Goal: Information Seeking & Learning: Learn about a topic

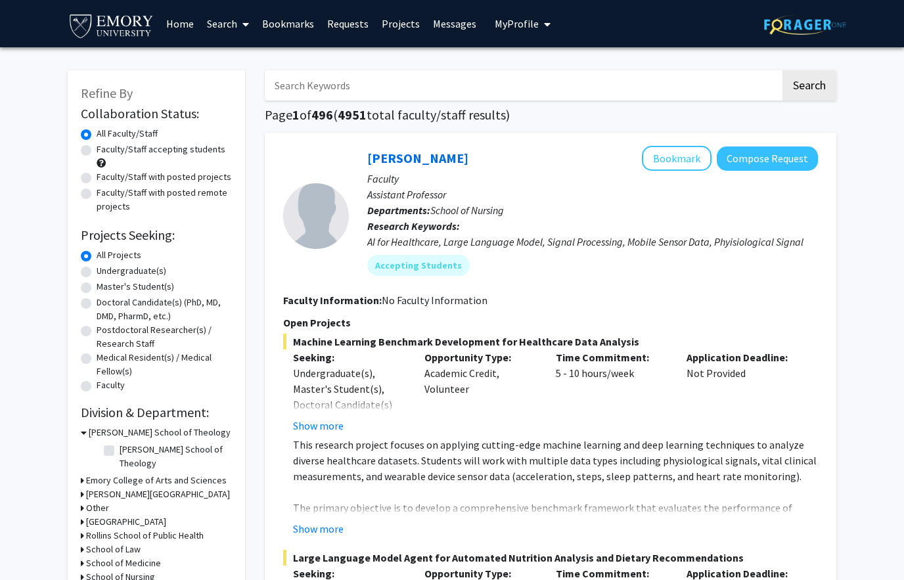
click at [97, 272] on label "Undergraduate(s)" at bounding box center [132, 271] width 70 height 14
click at [97, 272] on input "Undergraduate(s)" at bounding box center [101, 268] width 9 height 9
radio input "true"
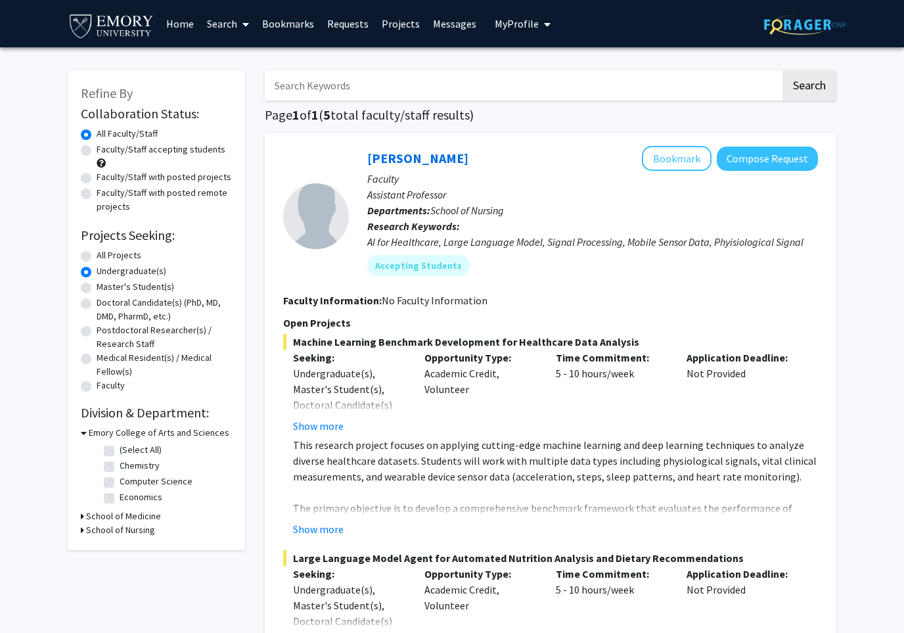
click at [85, 519] on div "School of Medicine" at bounding box center [156, 516] width 151 height 14
click at [82, 515] on icon at bounding box center [82, 516] width 3 height 14
click at [120, 536] on label "Biochemistry" at bounding box center [146, 533] width 52 height 14
click at [120, 535] on input "Biochemistry" at bounding box center [124, 530] width 9 height 9
checkbox input "true"
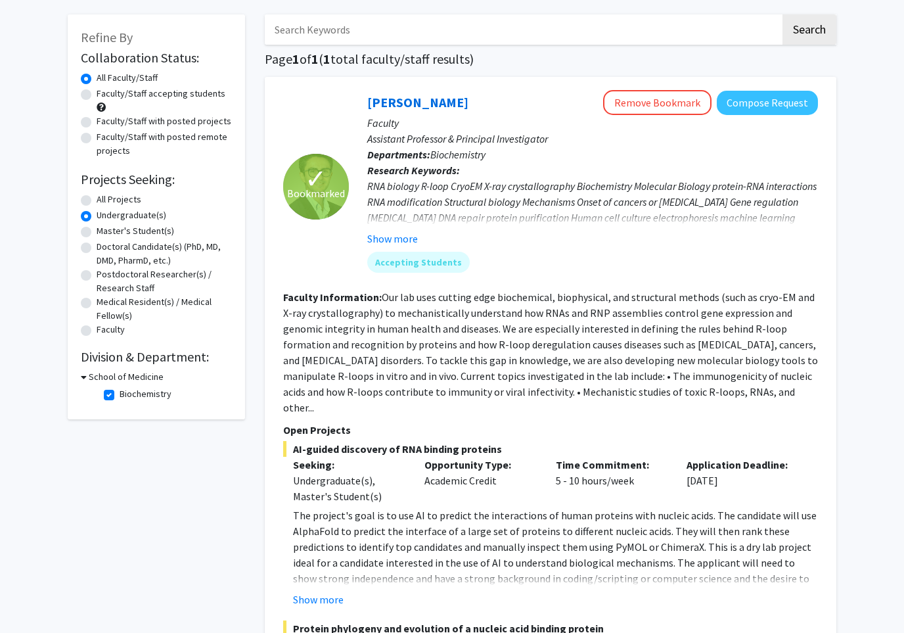
scroll to position [60, 0]
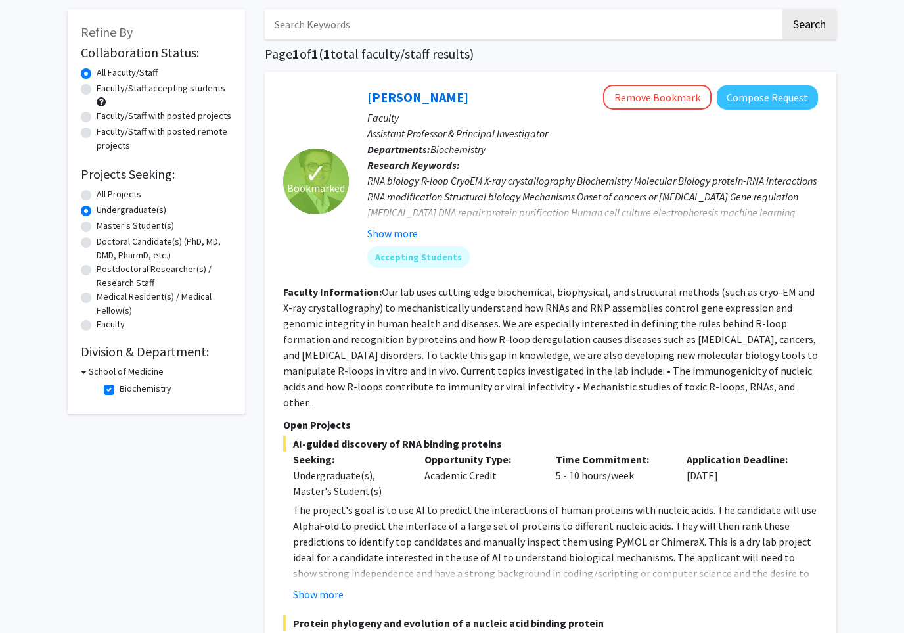
click at [89, 373] on h3 "School of Medicine" at bounding box center [126, 372] width 75 height 14
click at [88, 373] on h3 "School of Medicine" at bounding box center [123, 372] width 75 height 14
drag, startPoint x: 105, startPoint y: 388, endPoint x: 105, endPoint y: 335, distance: 52.6
click at [120, 388] on label "Biochemistry" at bounding box center [146, 389] width 52 height 14
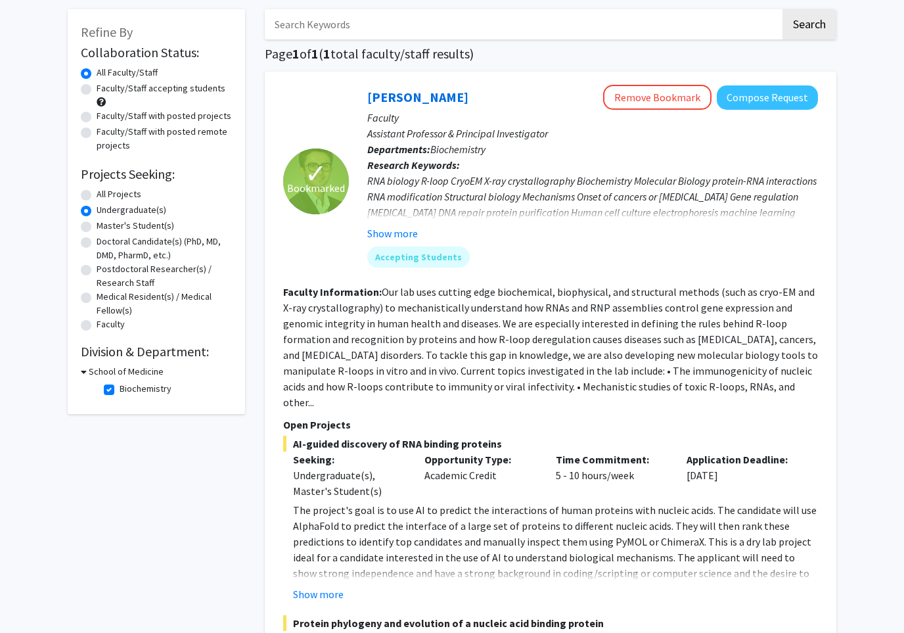
click at [120, 388] on input "Biochemistry" at bounding box center [124, 386] width 9 height 9
checkbox input "false"
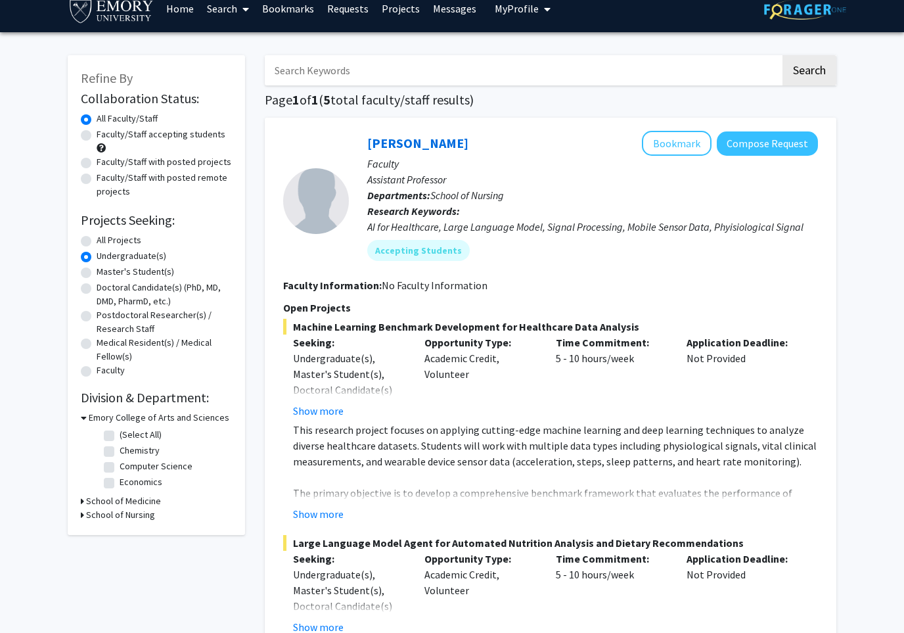
scroll to position [15, 0]
click at [326, 515] on button "Show more" at bounding box center [318, 514] width 51 height 16
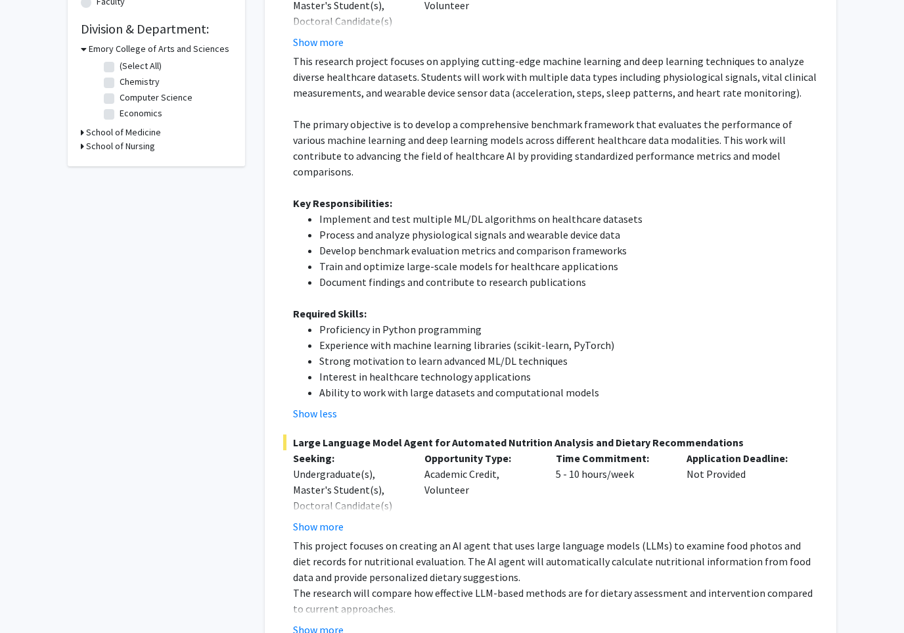
scroll to position [429, 0]
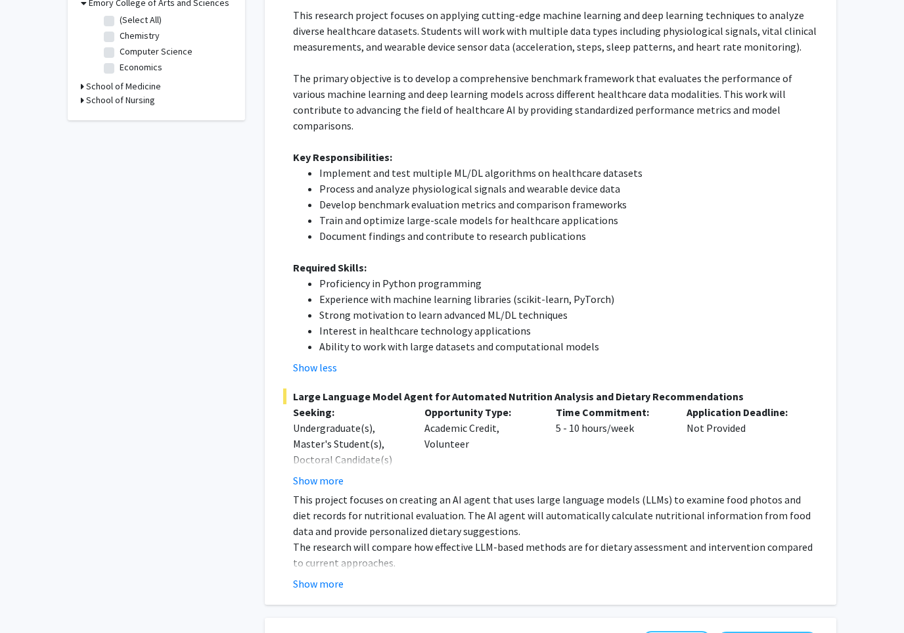
click at [324, 473] on button "Show more" at bounding box center [318, 481] width 51 height 16
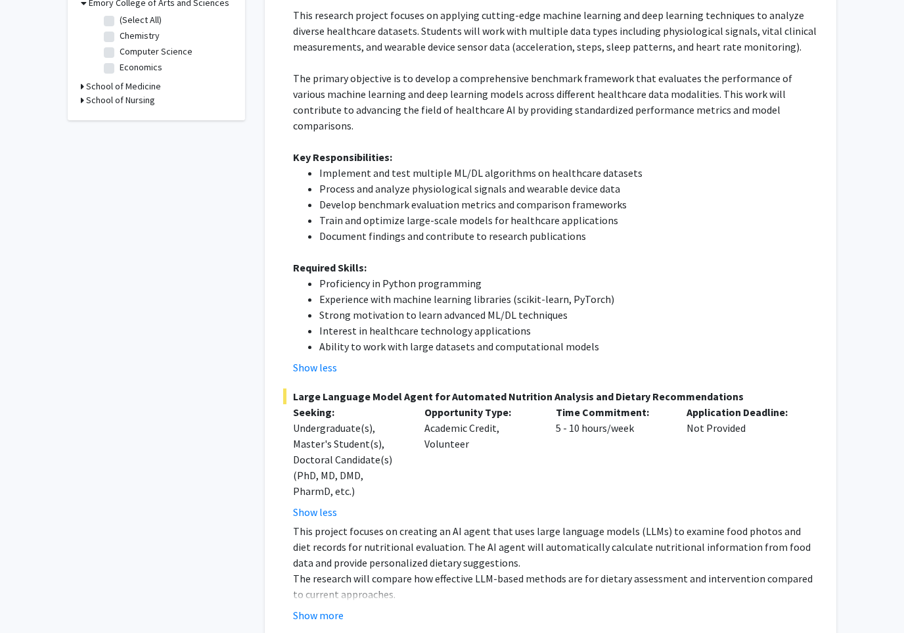
scroll to position [430, 0]
click at [313, 580] on div "Runze Yan Bookmark Compose Request Faculty Assistant Professor Departments: Sch…" at bounding box center [551, 169] width 572 height 933
click at [318, 580] on button "Show more" at bounding box center [318, 615] width 51 height 16
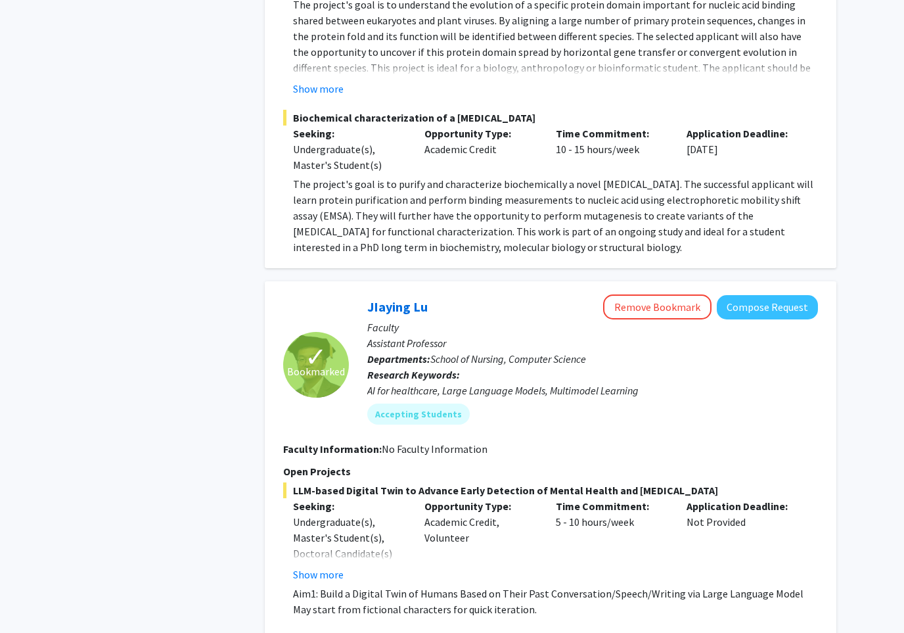
scroll to position [2925, 0]
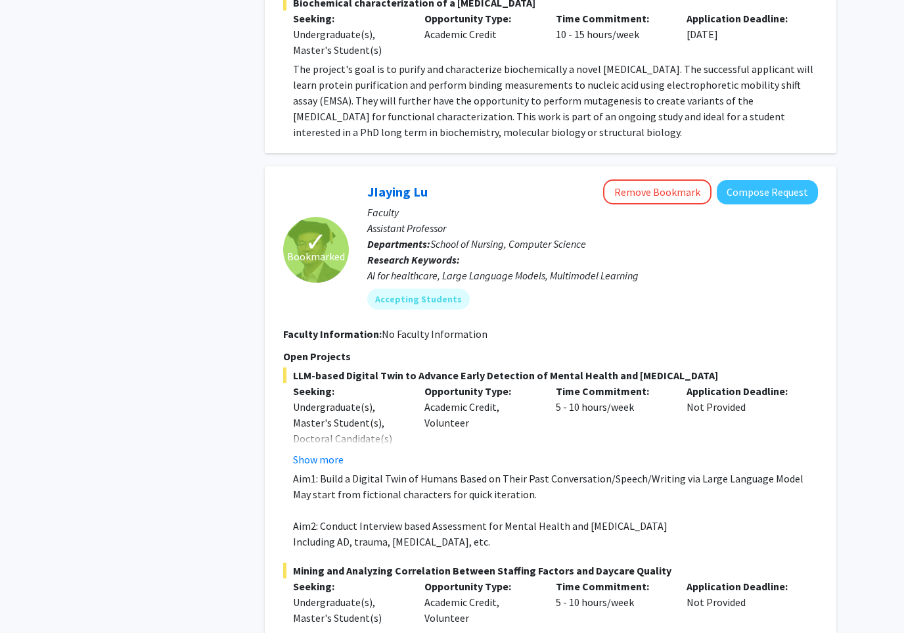
click at [325, 452] on button "Show more" at bounding box center [318, 460] width 51 height 16
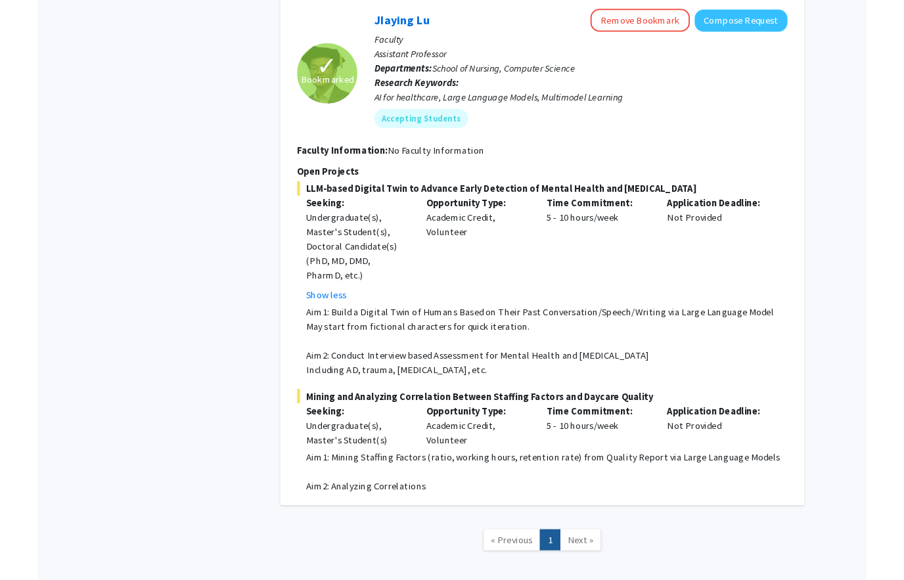
scroll to position [3147, 0]
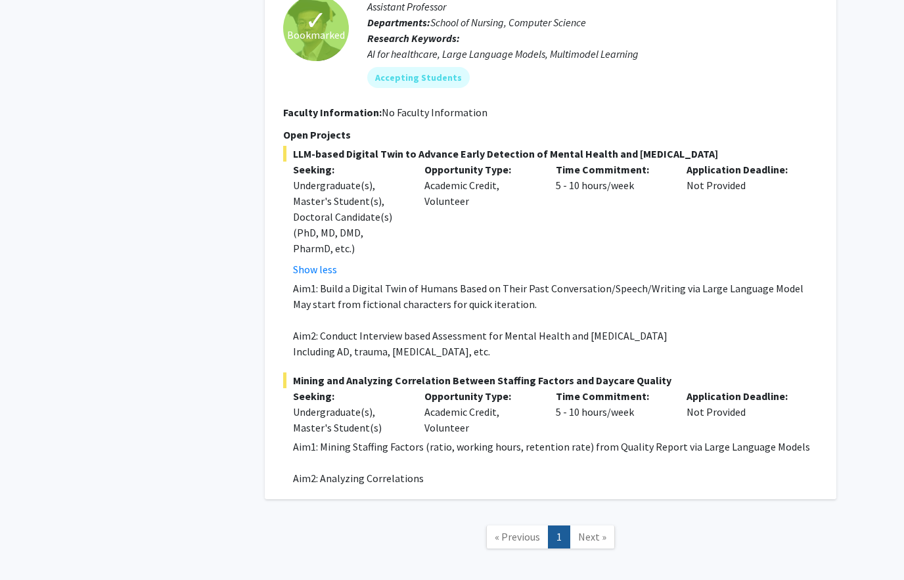
click at [583, 530] on span "Next »" at bounding box center [592, 536] width 28 height 13
click at [597, 530] on span "Next »" at bounding box center [592, 536] width 28 height 13
click at [596, 530] on span "Next »" at bounding box center [592, 536] width 28 height 13
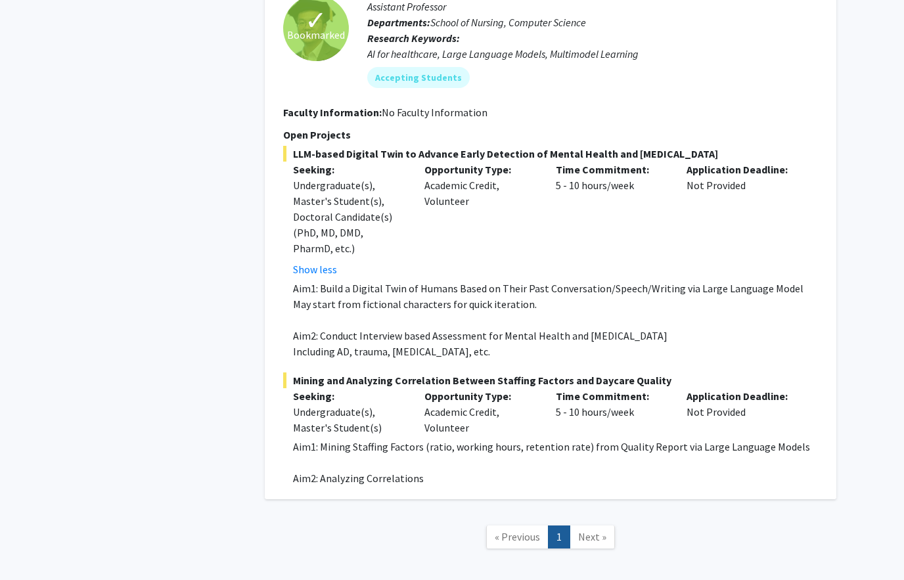
click at [509, 530] on span "« Previous" at bounding box center [517, 536] width 45 height 13
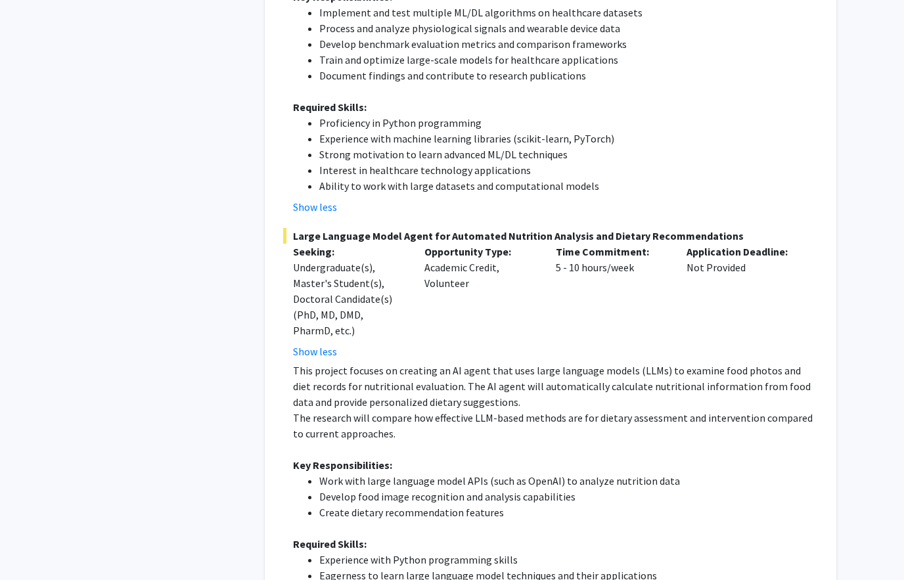
scroll to position [0, 0]
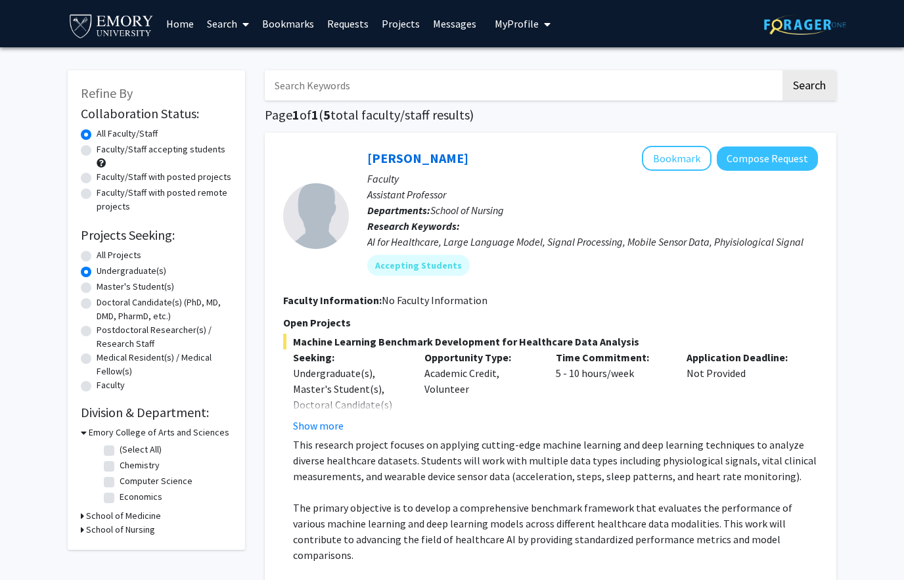
click at [296, 29] on link "Bookmarks" at bounding box center [288, 24] width 65 height 46
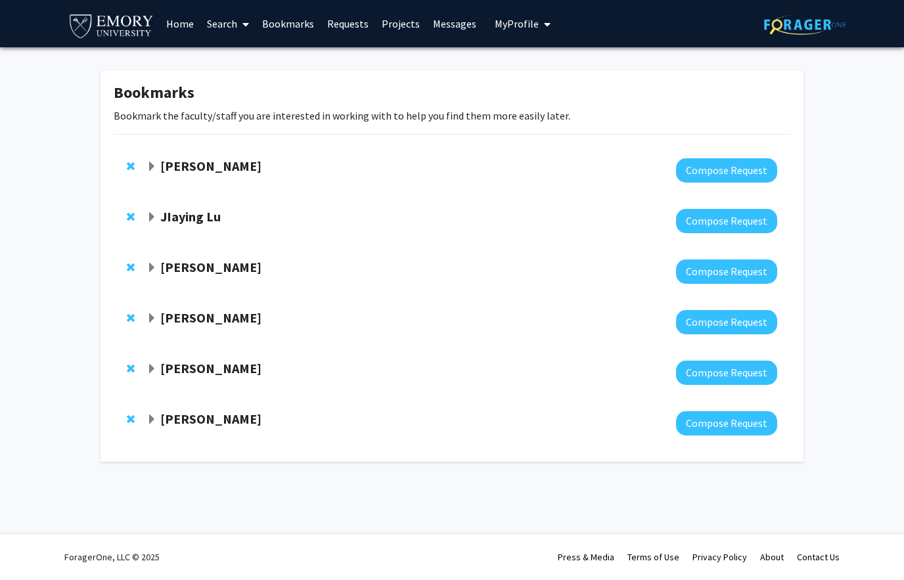
click at [151, 367] on span "Expand Suk Yoon Bookmark" at bounding box center [152, 369] width 11 height 11
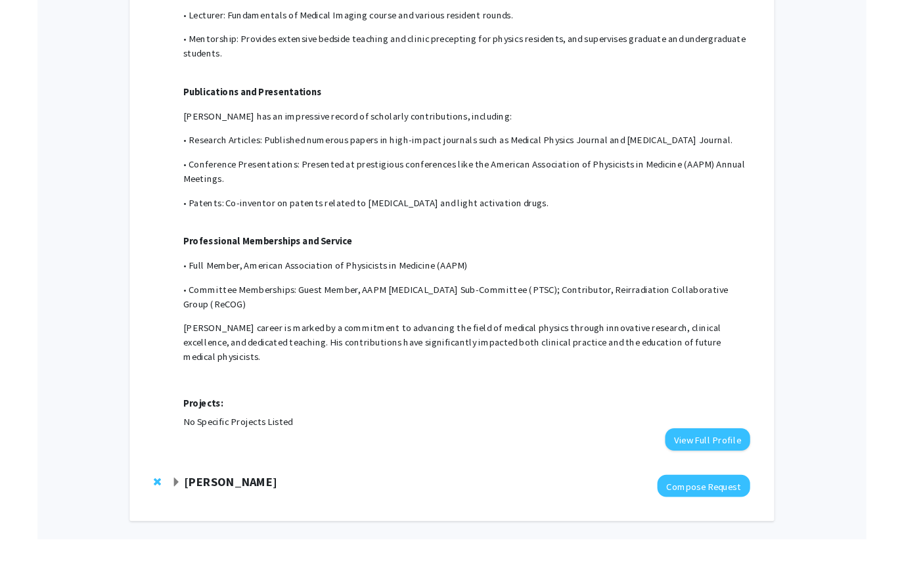
scroll to position [1019, 0]
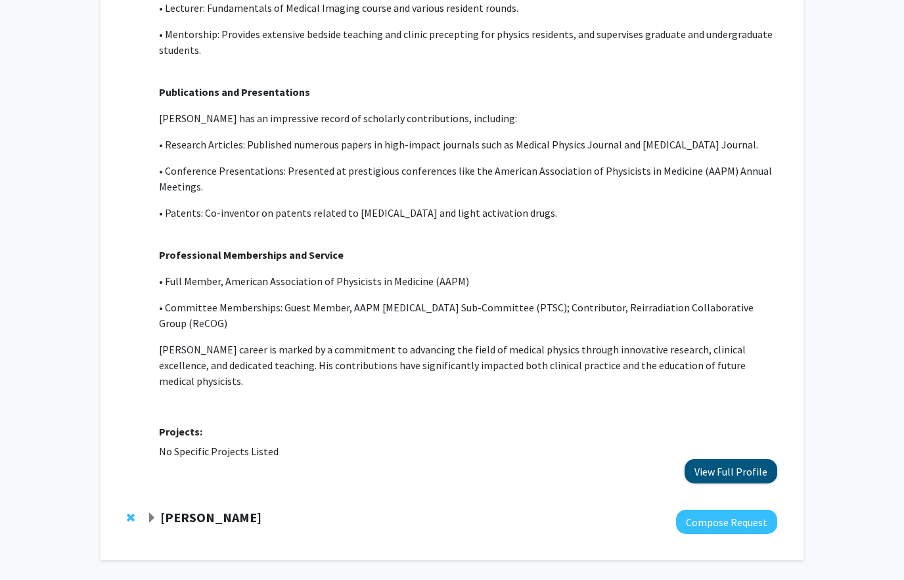
click at [718, 459] on button "View Full Profile" at bounding box center [731, 471] width 93 height 24
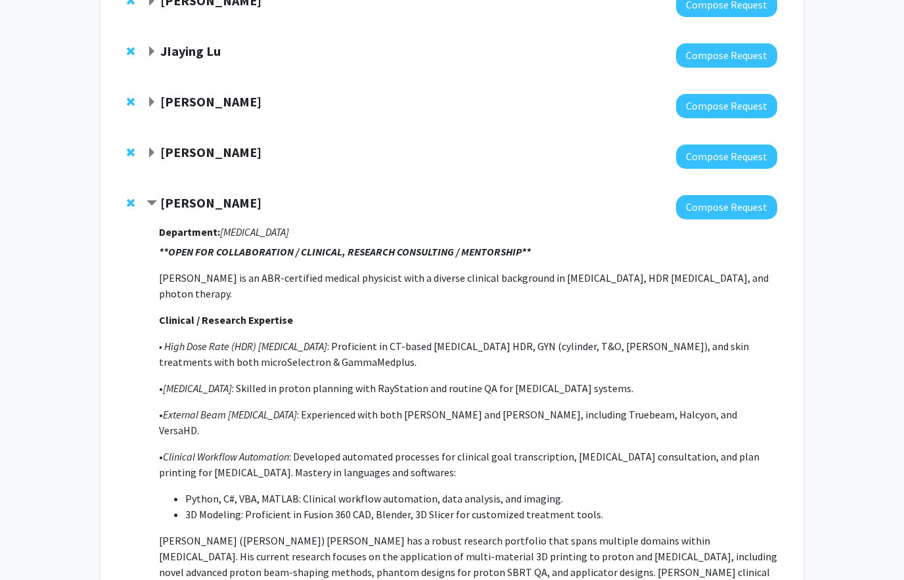
scroll to position [92, 0]
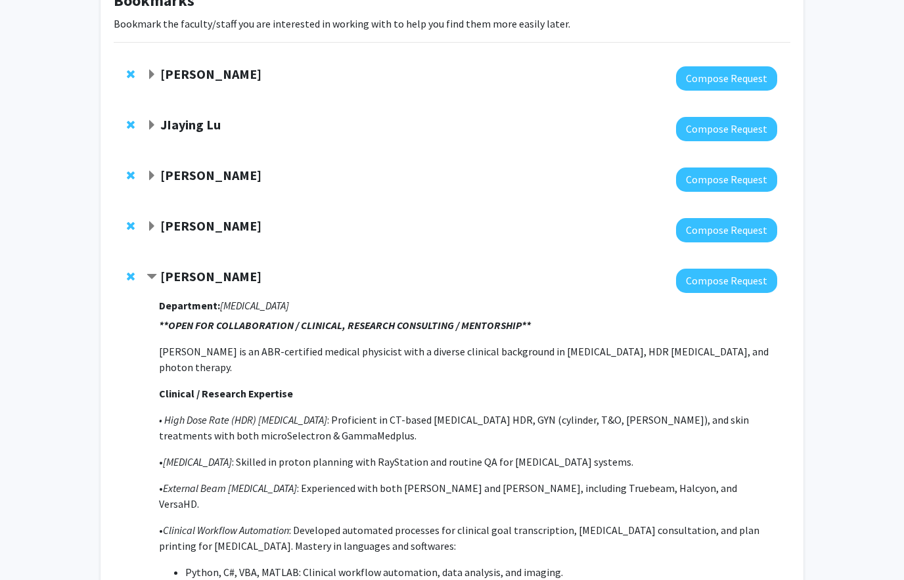
click at [153, 281] on span "Contract Suk Yoon Bookmark" at bounding box center [152, 277] width 11 height 11
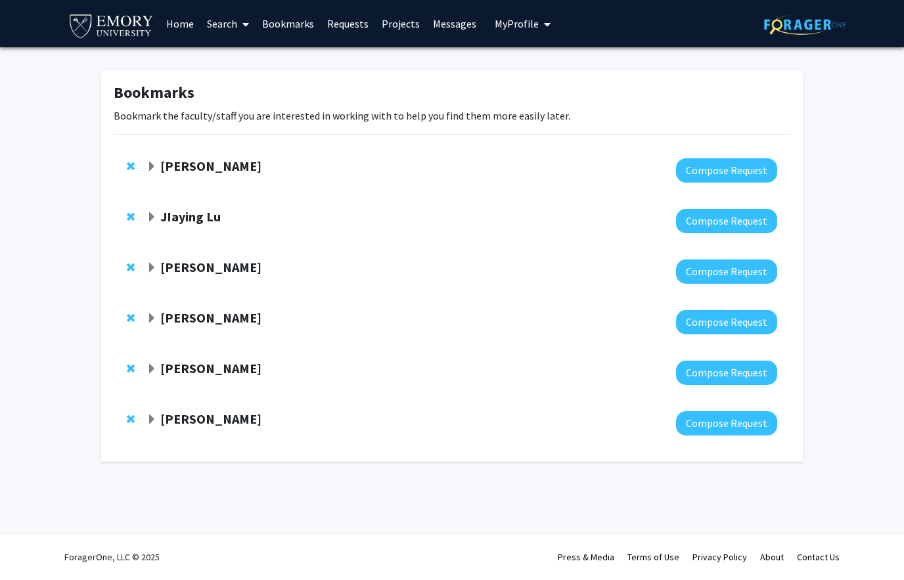
click at [157, 302] on div "Christine Dunham Compose Request" at bounding box center [452, 322] width 677 height 51
click at [158, 318] on div "Christine Dunham" at bounding box center [289, 318] width 284 height 16
click at [152, 319] on span "Expand Christine Dunham Bookmark" at bounding box center [152, 318] width 11 height 11
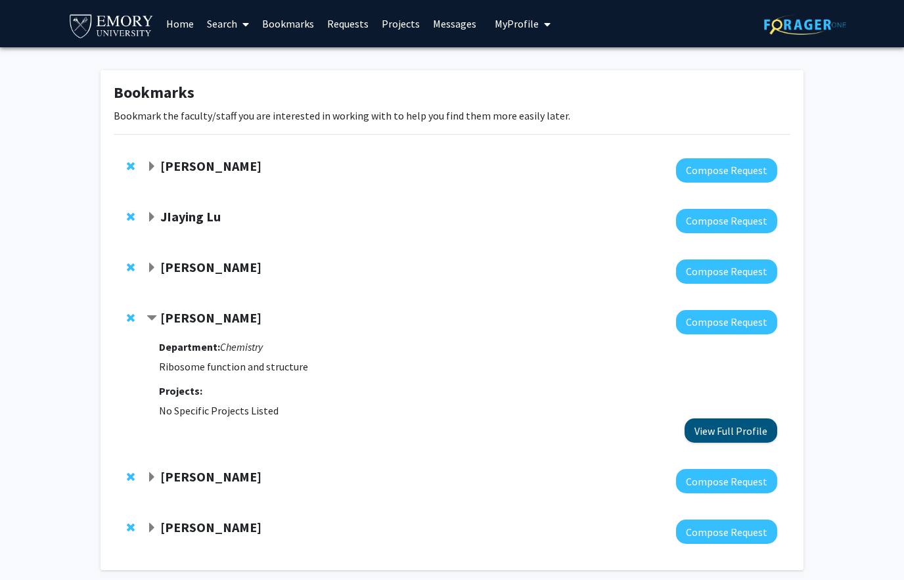
click at [716, 421] on button "View Full Profile" at bounding box center [731, 431] width 93 height 24
click at [155, 318] on span "Contract Christine Dunham Bookmark" at bounding box center [152, 318] width 11 height 11
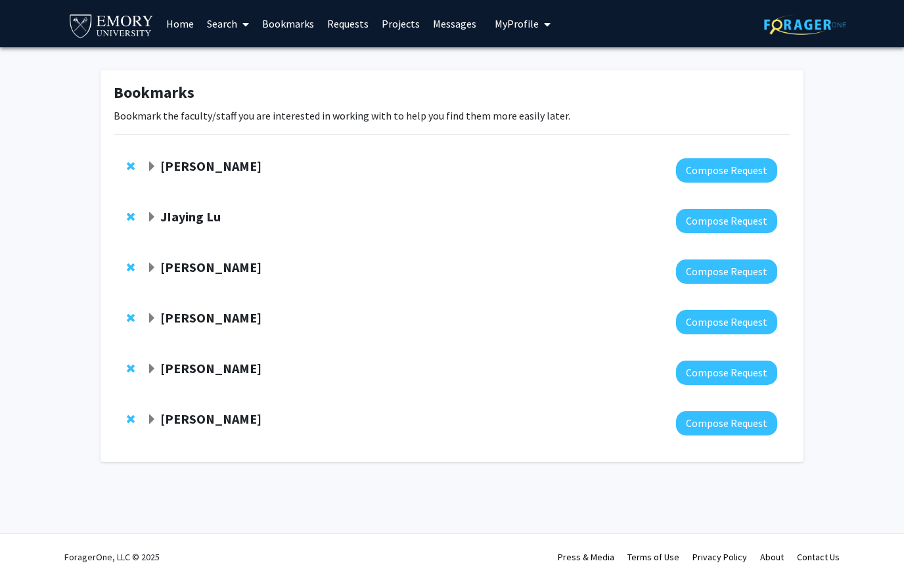
click at [158, 420] on div "David Weinshenker" at bounding box center [289, 419] width 284 height 16
click at [157, 423] on div "David Weinshenker" at bounding box center [289, 419] width 284 height 16
click at [154, 421] on span "Expand David Weinshenker Bookmark" at bounding box center [152, 420] width 11 height 11
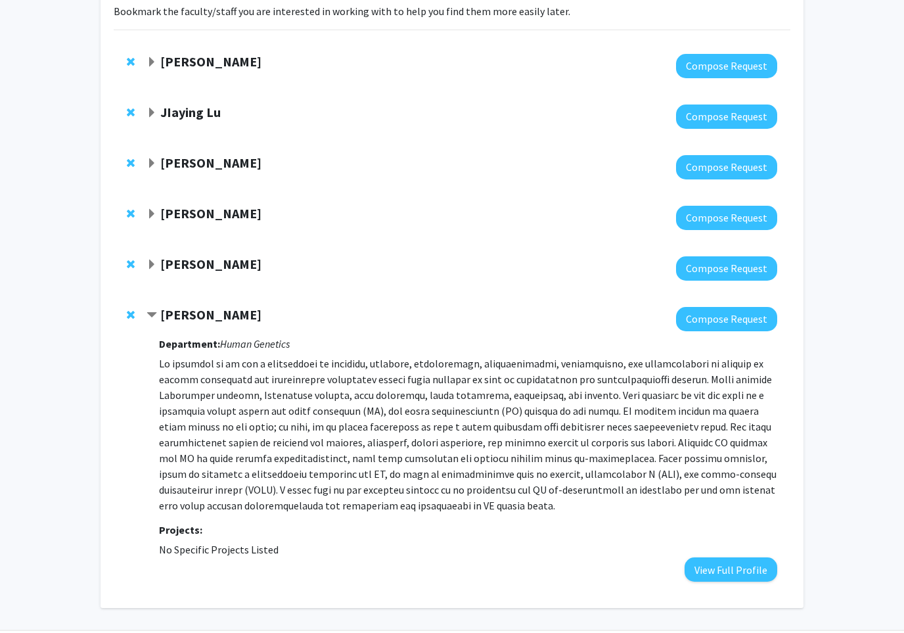
scroll to position [133, 0]
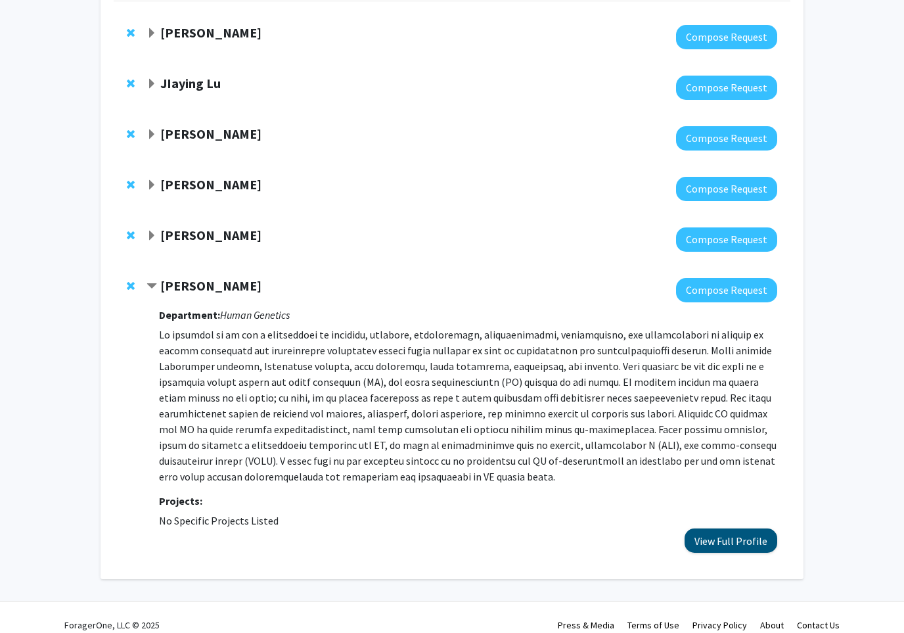
click at [723, 539] on button "View Full Profile" at bounding box center [731, 540] width 93 height 24
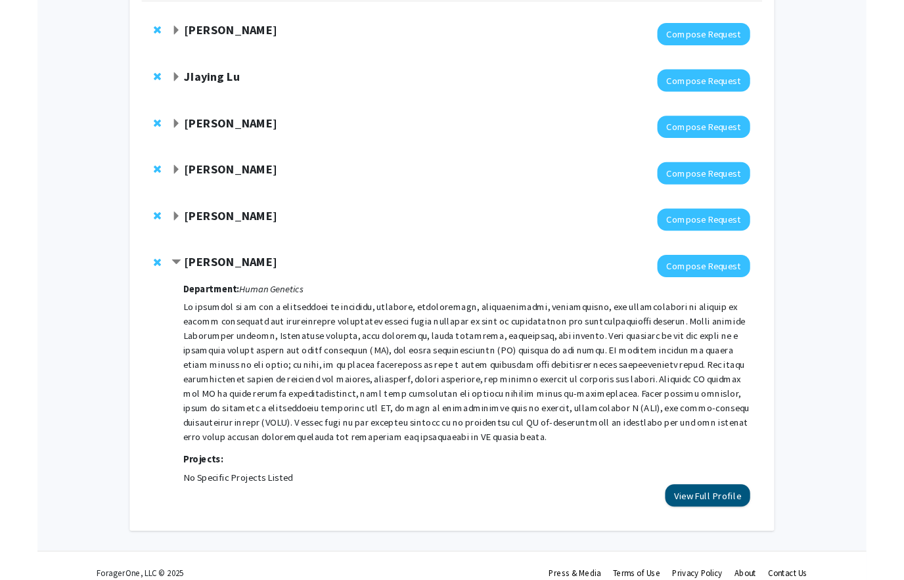
scroll to position [186, 0]
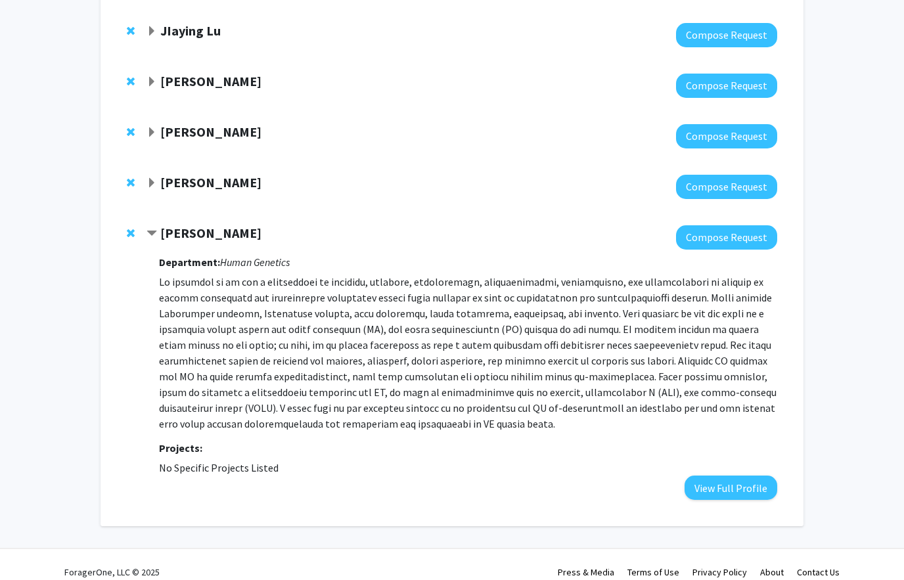
click at [153, 237] on span "Contract David Weinshenker Bookmark" at bounding box center [152, 234] width 11 height 11
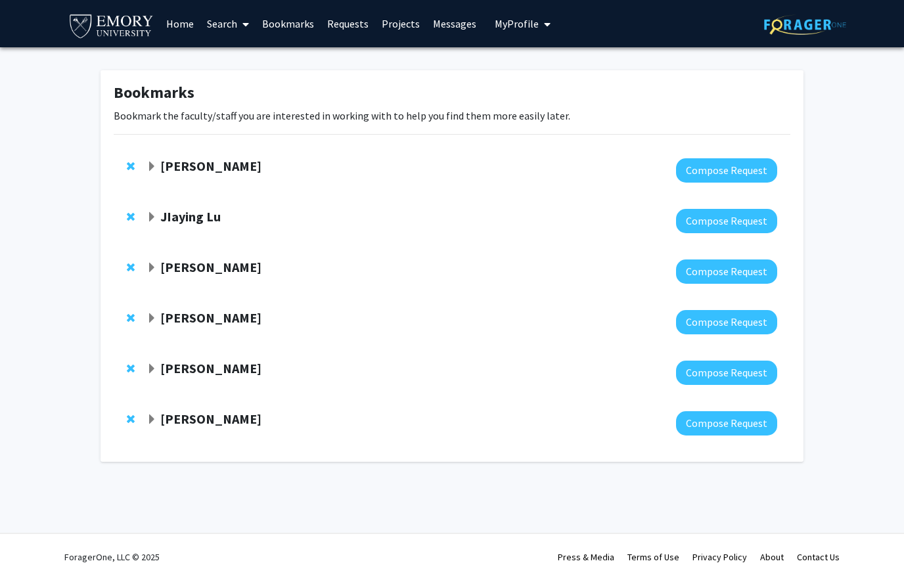
click at [152, 220] on span "Expand JIaying Lu Bookmark" at bounding box center [152, 217] width 11 height 11
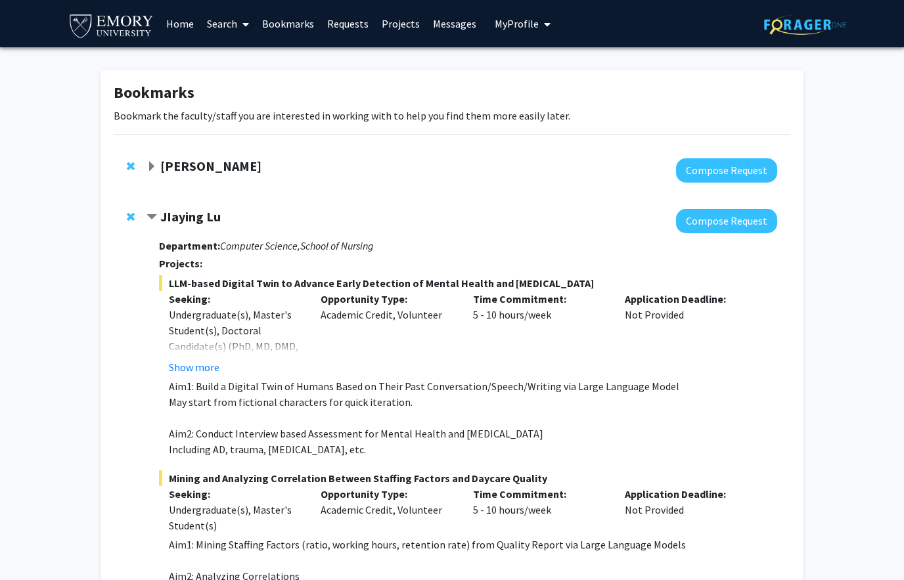
click at [152, 215] on span "Contract JIaying Lu Bookmark" at bounding box center [152, 217] width 11 height 11
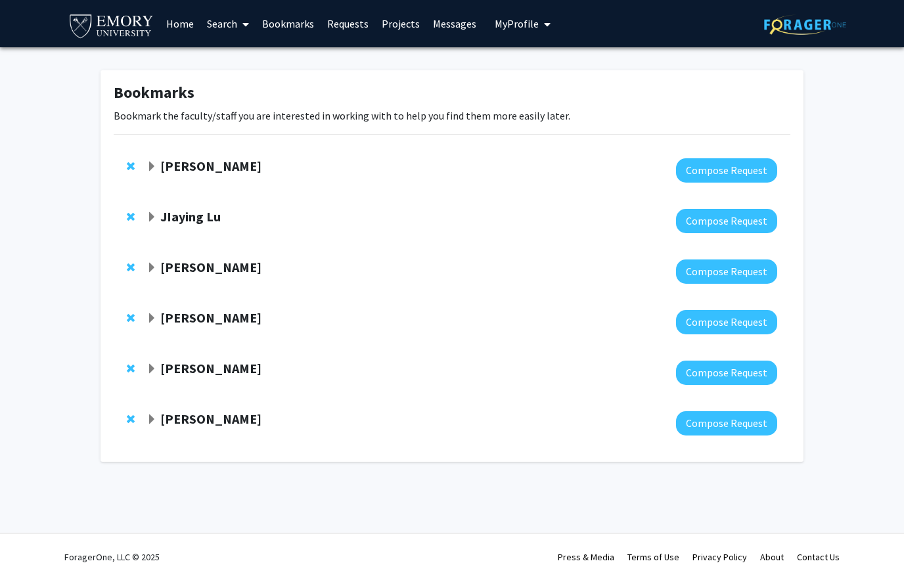
click at [153, 268] on span "Expand Charles Bou-Nader Bookmark" at bounding box center [152, 268] width 11 height 11
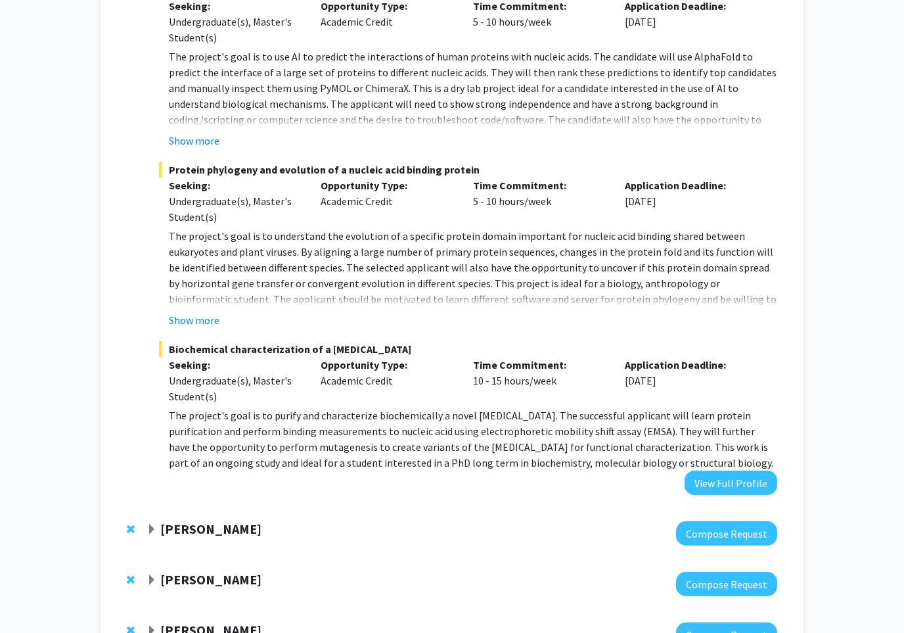
scroll to position [370, 0]
click at [749, 481] on button "View Full Profile" at bounding box center [731, 483] width 93 height 24
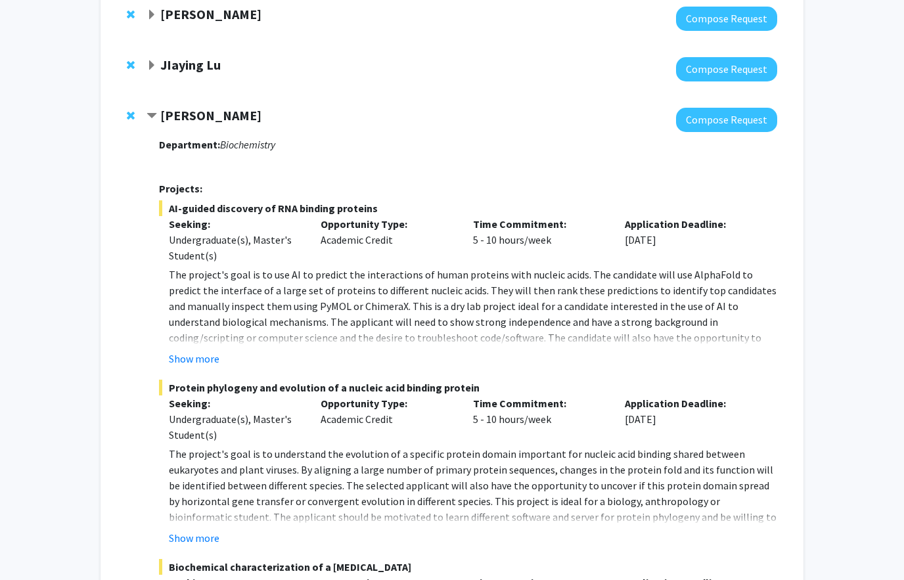
scroll to position [122, 0]
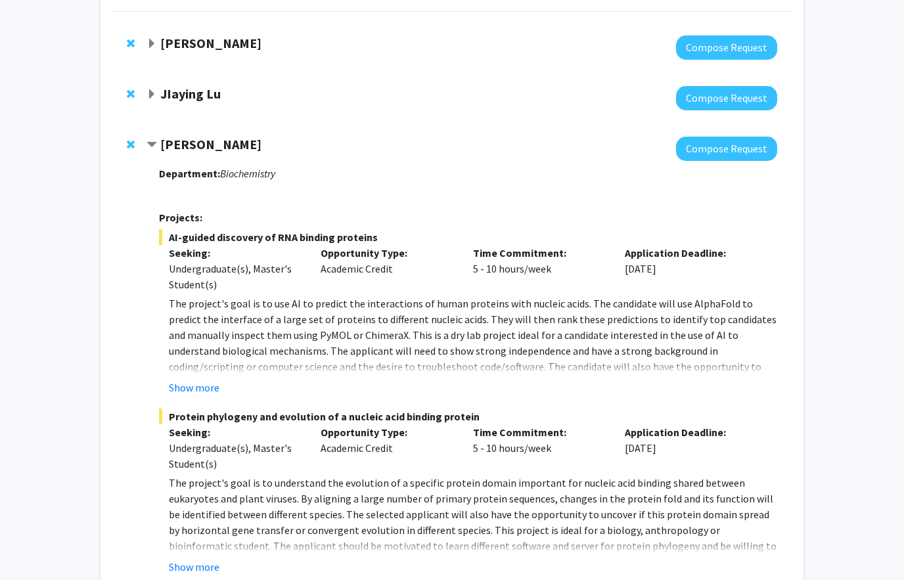
click at [158, 142] on div "[PERSON_NAME]" at bounding box center [289, 145] width 284 height 16
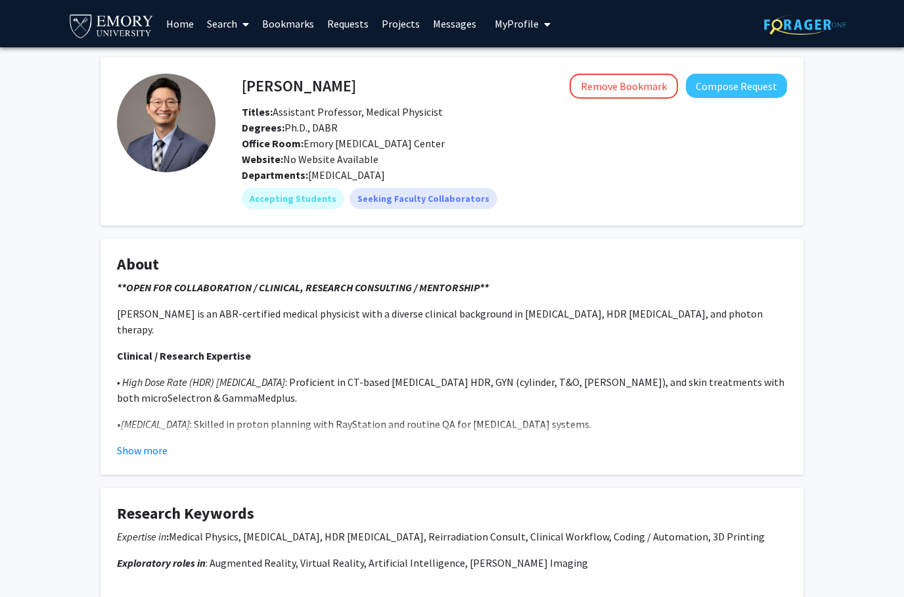
click at [138, 459] on fg-card "About **OPEN FOR COLLABORATION / CLINICAL, RESEARCH CONSULTING / MENTORSHIP** […" at bounding box center [452, 357] width 703 height 236
click at [140, 450] on button "Show more" at bounding box center [142, 450] width 51 height 16
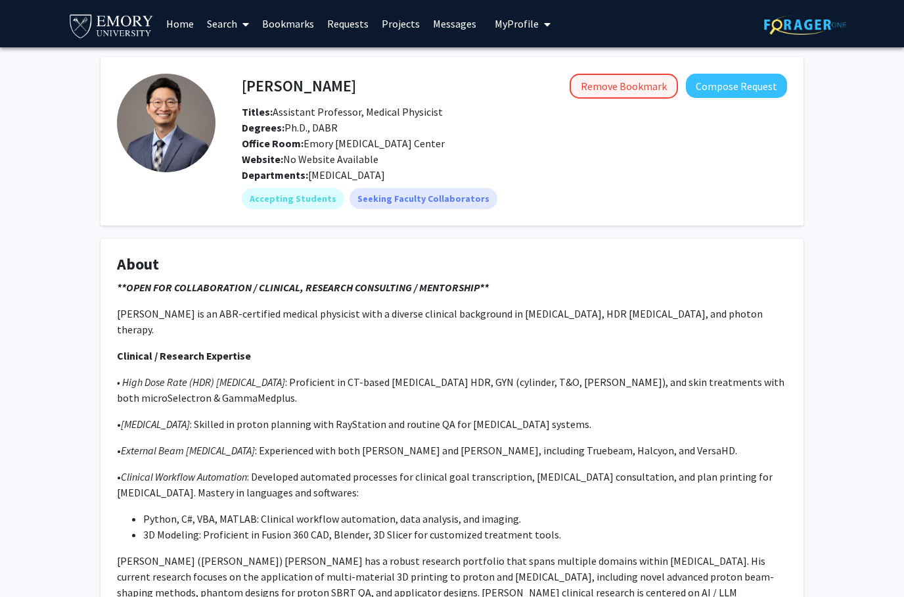
click at [619, 89] on button "Remove Bookmark" at bounding box center [624, 86] width 108 height 25
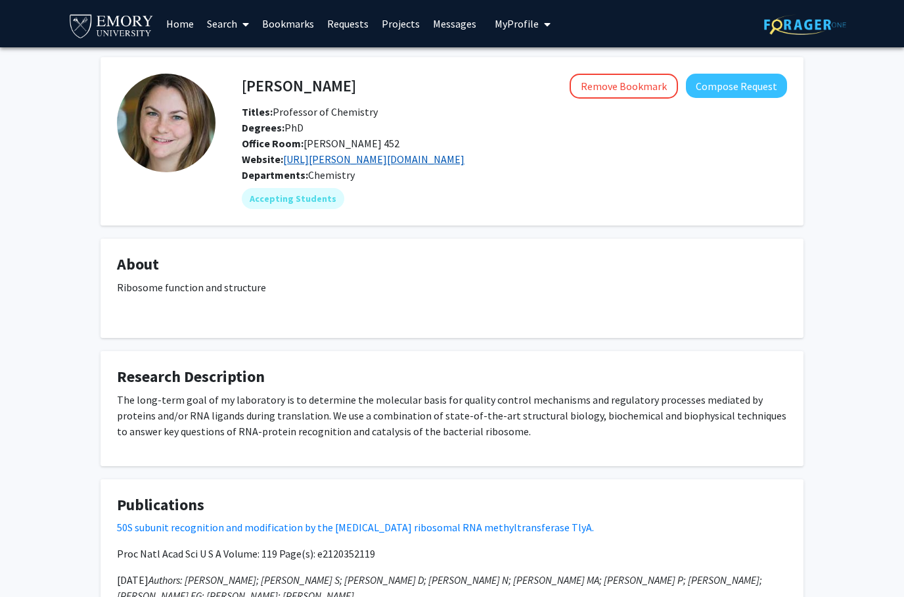
click at [402, 156] on link "https://dunham.emorychem.science" at bounding box center [373, 158] width 181 height 13
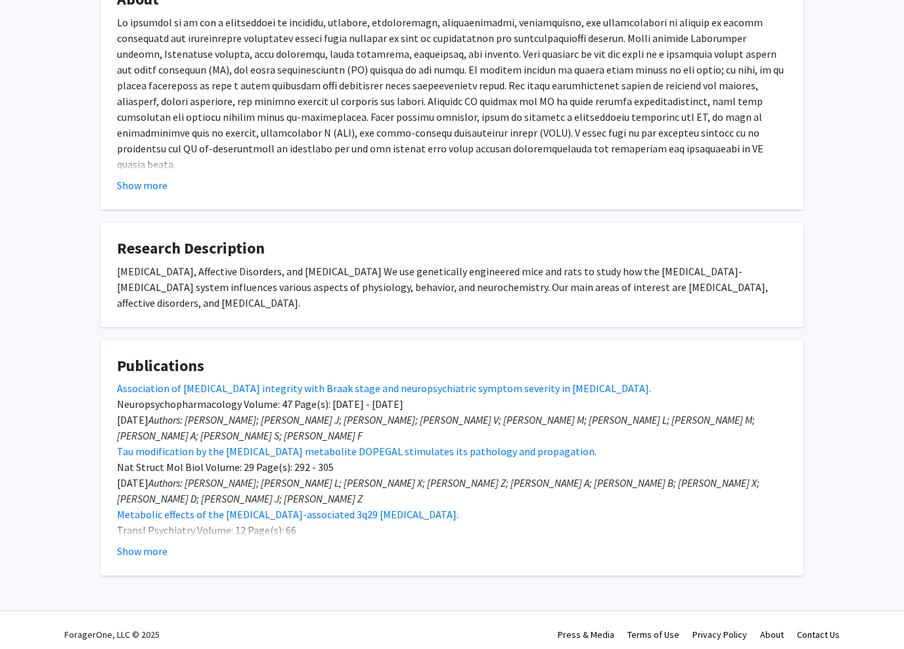
scroll to position [267, 0]
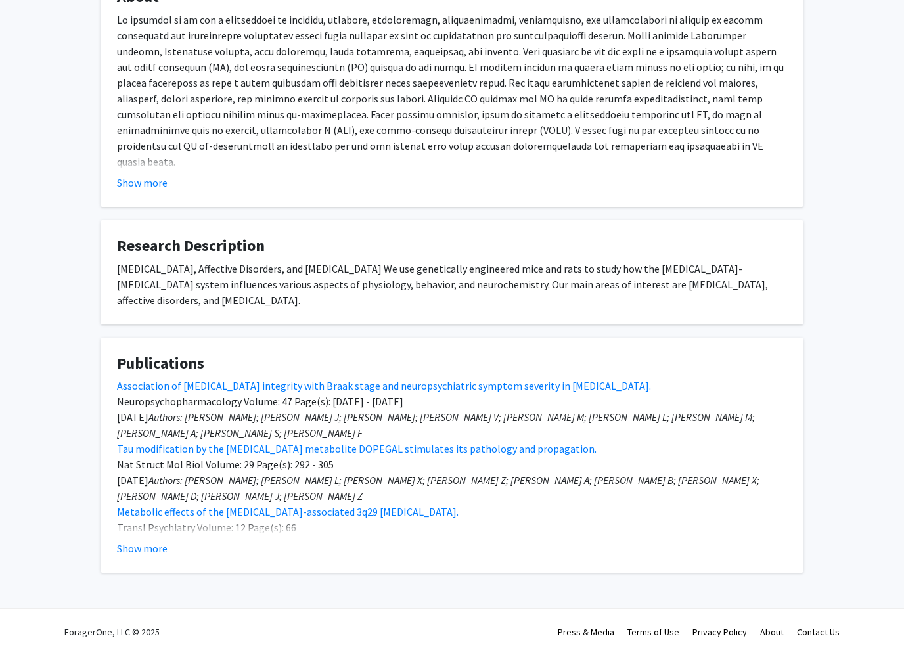
click at [154, 183] on button "Show more" at bounding box center [142, 183] width 51 height 16
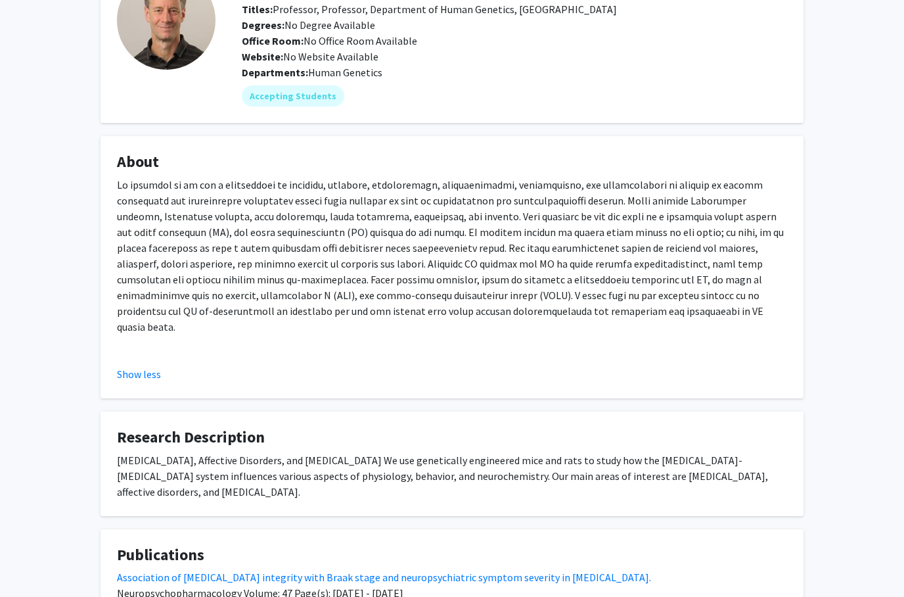
scroll to position [0, 0]
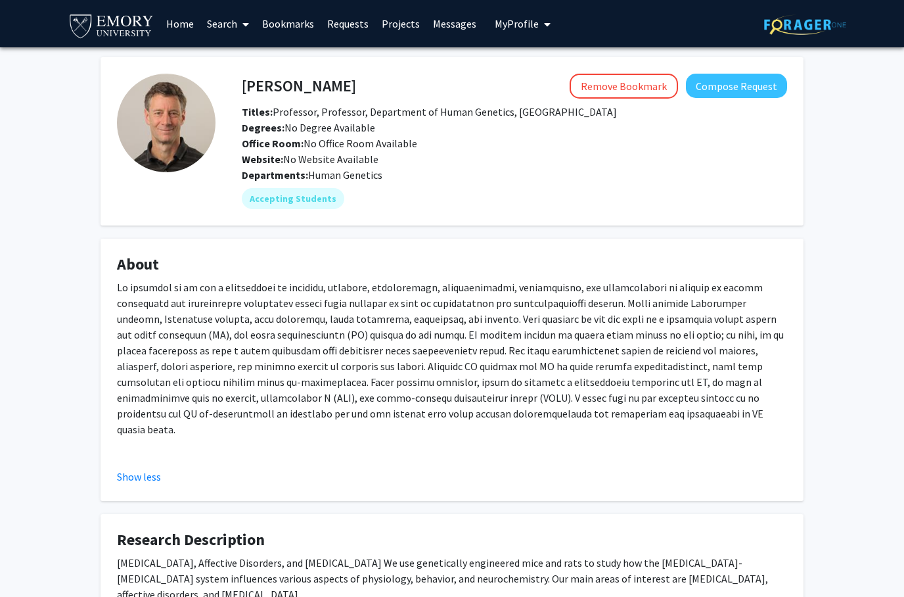
click at [189, 118] on img at bounding box center [166, 123] width 99 height 99
click at [270, 86] on h4 "David Weinshenker" at bounding box center [299, 86] width 114 height 24
click at [257, 84] on h4 "David Weinshenker" at bounding box center [299, 86] width 114 height 24
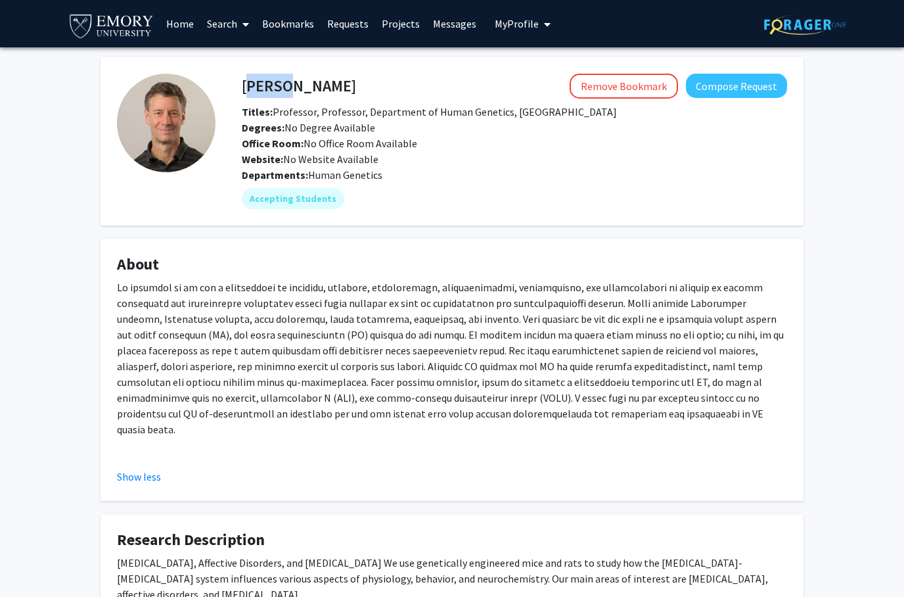
copy h4 "David Weinshenker"
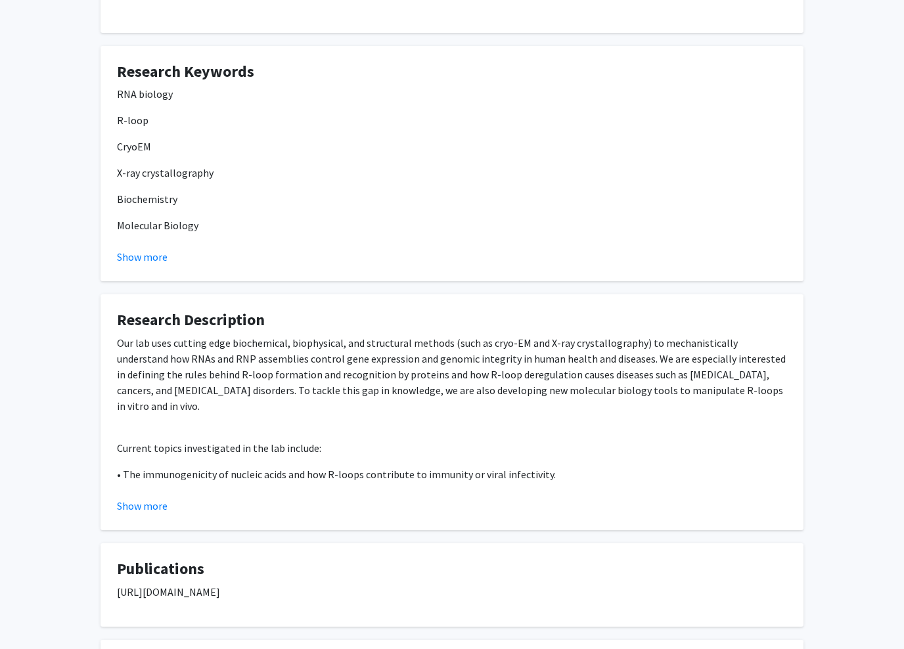
scroll to position [817, 0]
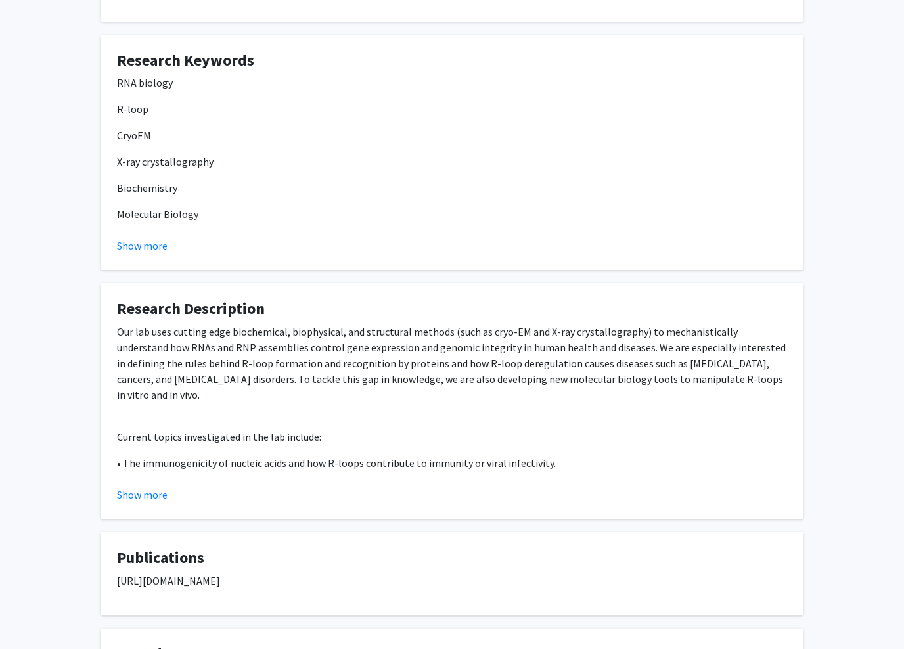
click at [147, 249] on button "Show more" at bounding box center [142, 246] width 51 height 16
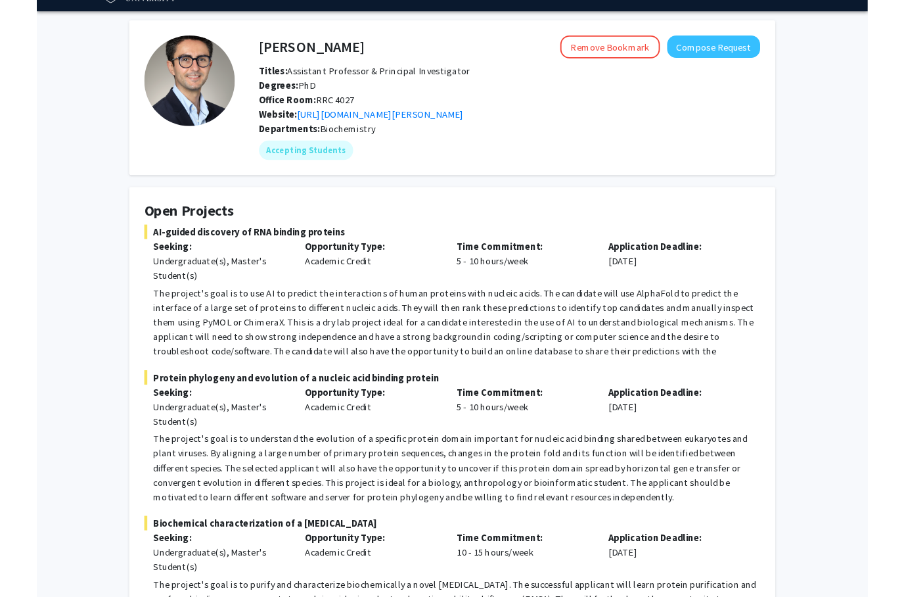
scroll to position [0, 0]
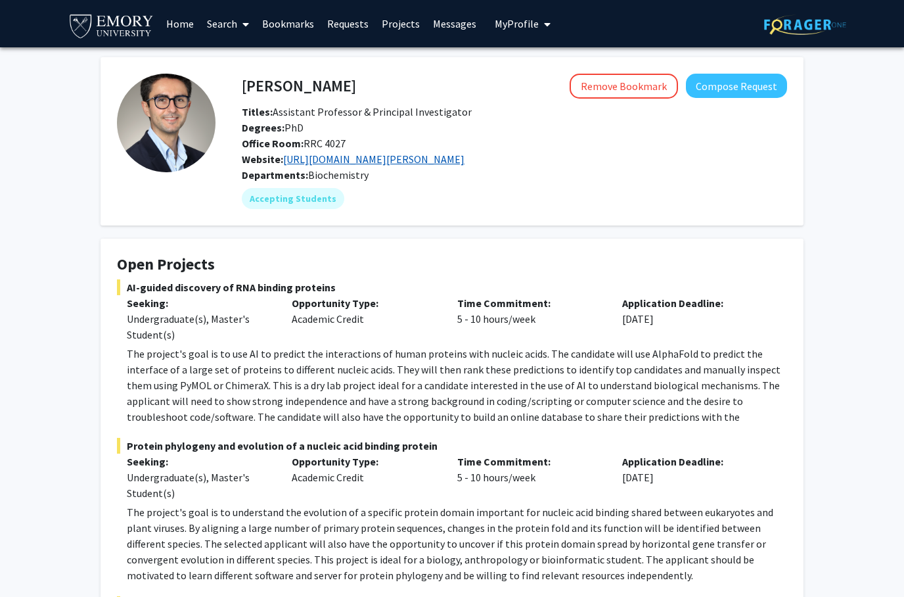
click at [370, 158] on link "[URL][DOMAIN_NAME][PERSON_NAME]" at bounding box center [373, 158] width 181 height 13
